Goal: Task Accomplishment & Management: Manage account settings

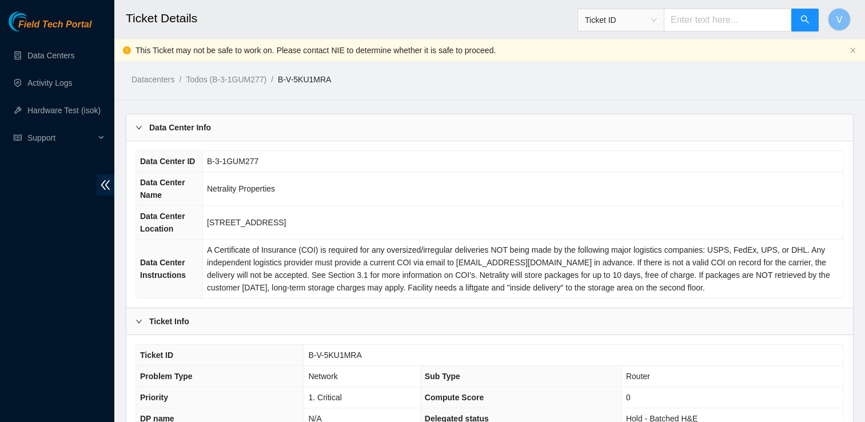
scroll to position [569, 0]
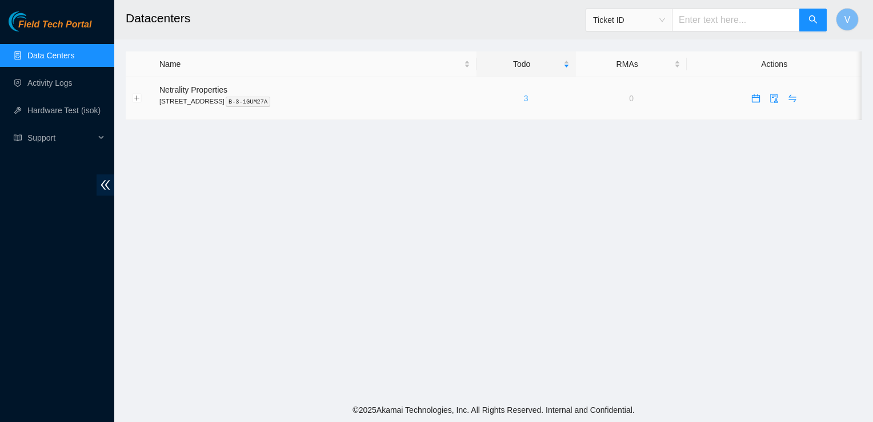
click at [529, 99] on link "3" at bounding box center [526, 98] width 5 height 9
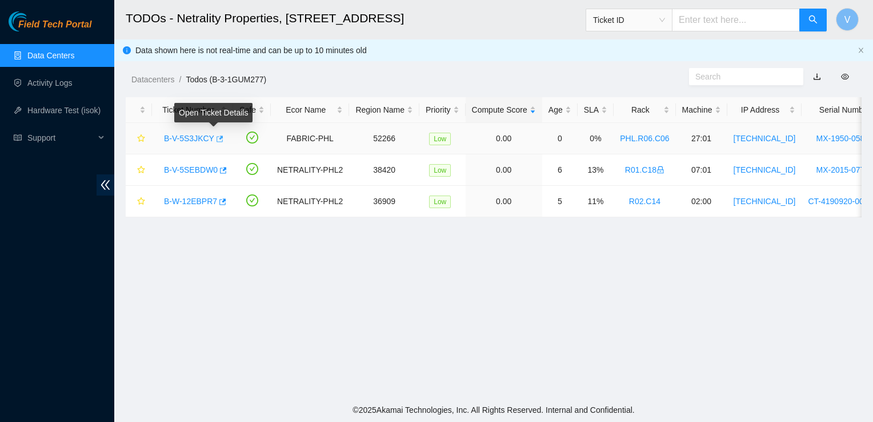
click at [215, 138] on icon "button" at bounding box center [219, 139] width 8 height 8
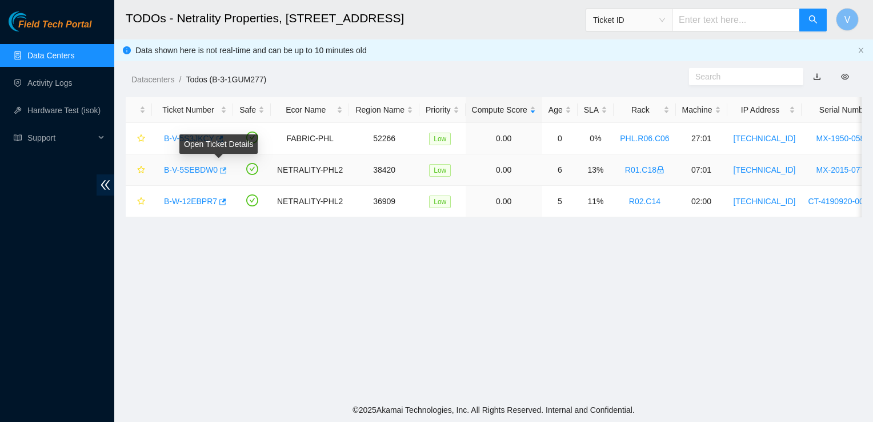
click at [219, 170] on icon "button" at bounding box center [222, 170] width 8 height 8
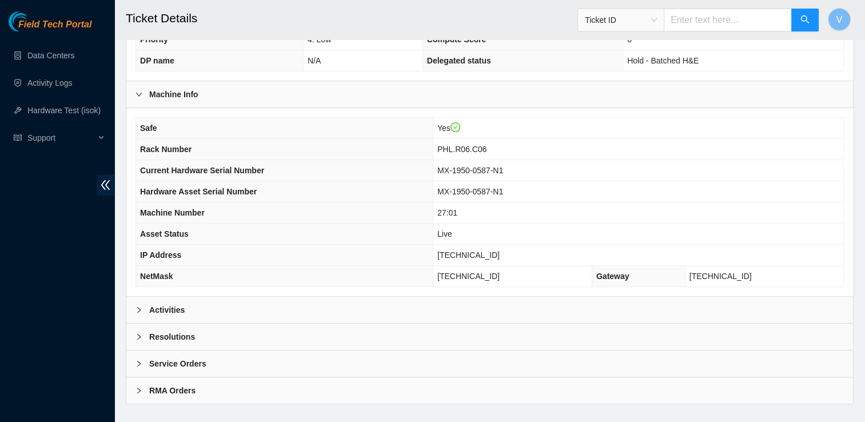
scroll to position [350, 0]
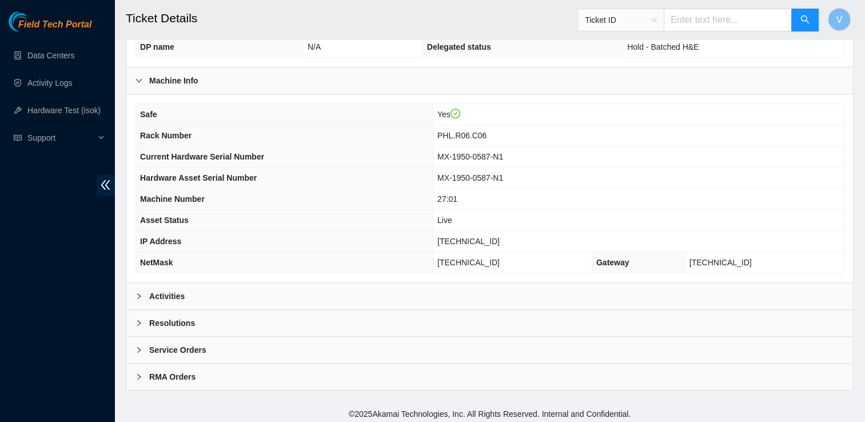
click at [167, 298] on b "Activities" at bounding box center [166, 296] width 35 height 13
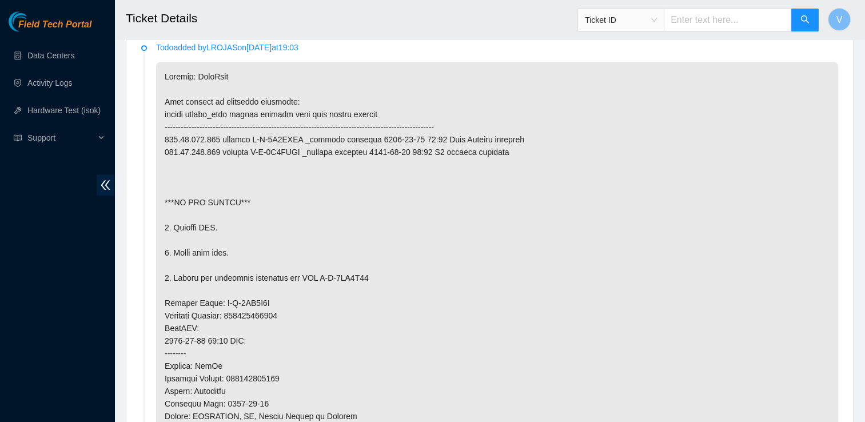
scroll to position [626, 0]
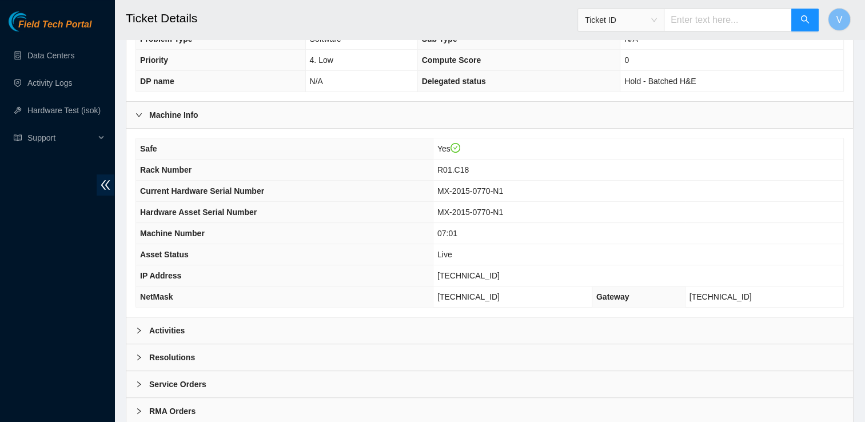
scroll to position [349, 0]
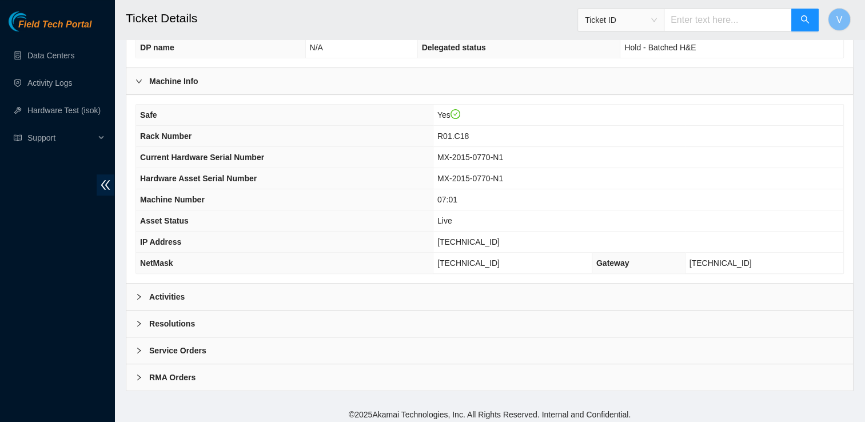
click at [361, 283] on div "Activities" at bounding box center [489, 296] width 726 height 26
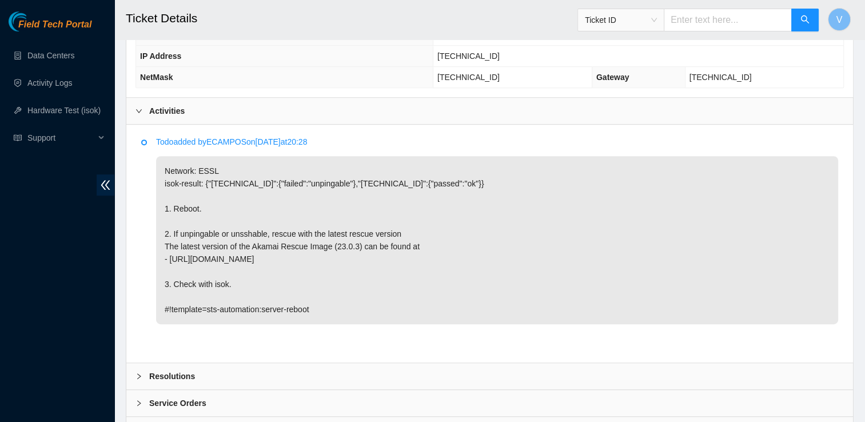
scroll to position [537, 0]
